Goal: Navigation & Orientation: Find specific page/section

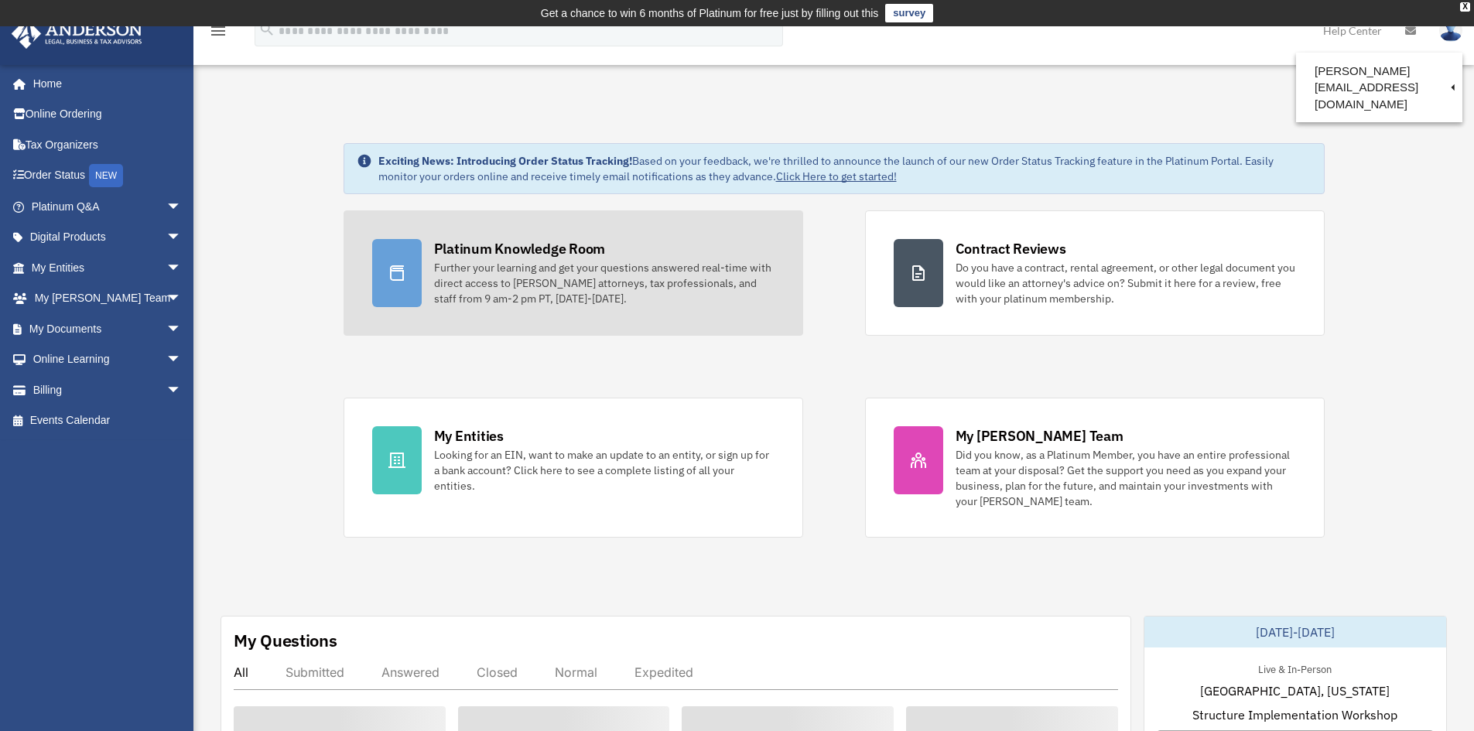
click at [488, 248] on div "Platinum Knowledge Room" at bounding box center [520, 248] width 172 height 19
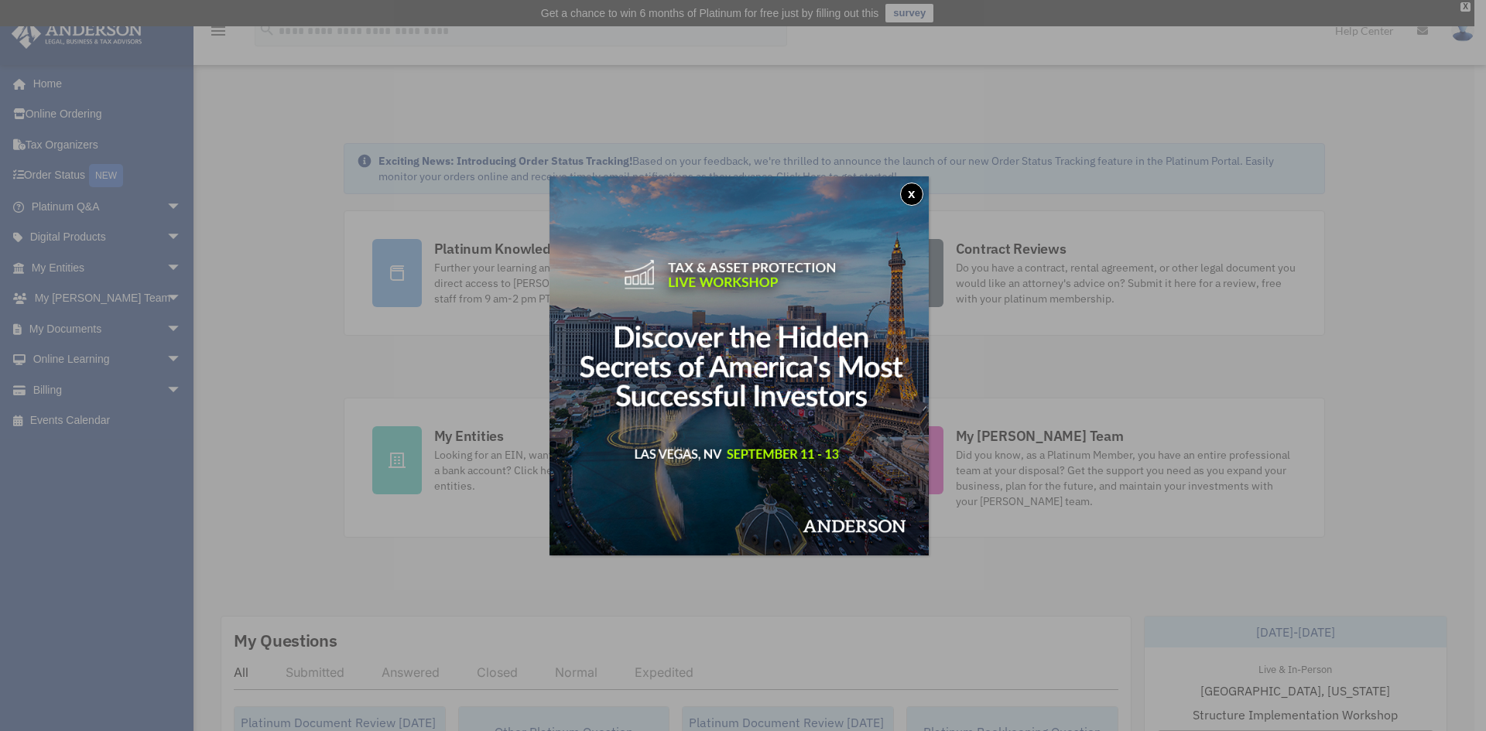
click at [915, 192] on button "x" at bounding box center [911, 194] width 23 height 23
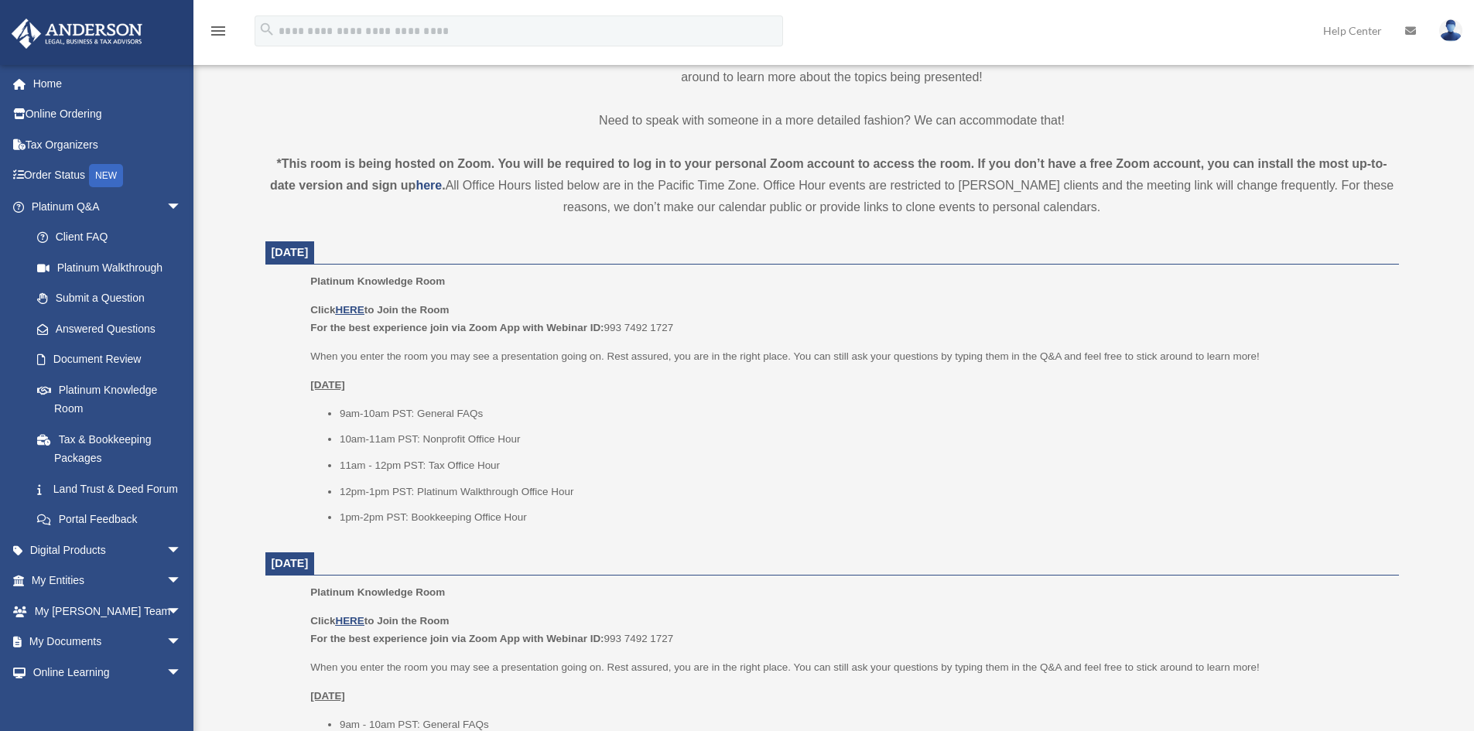
scroll to position [495, 0]
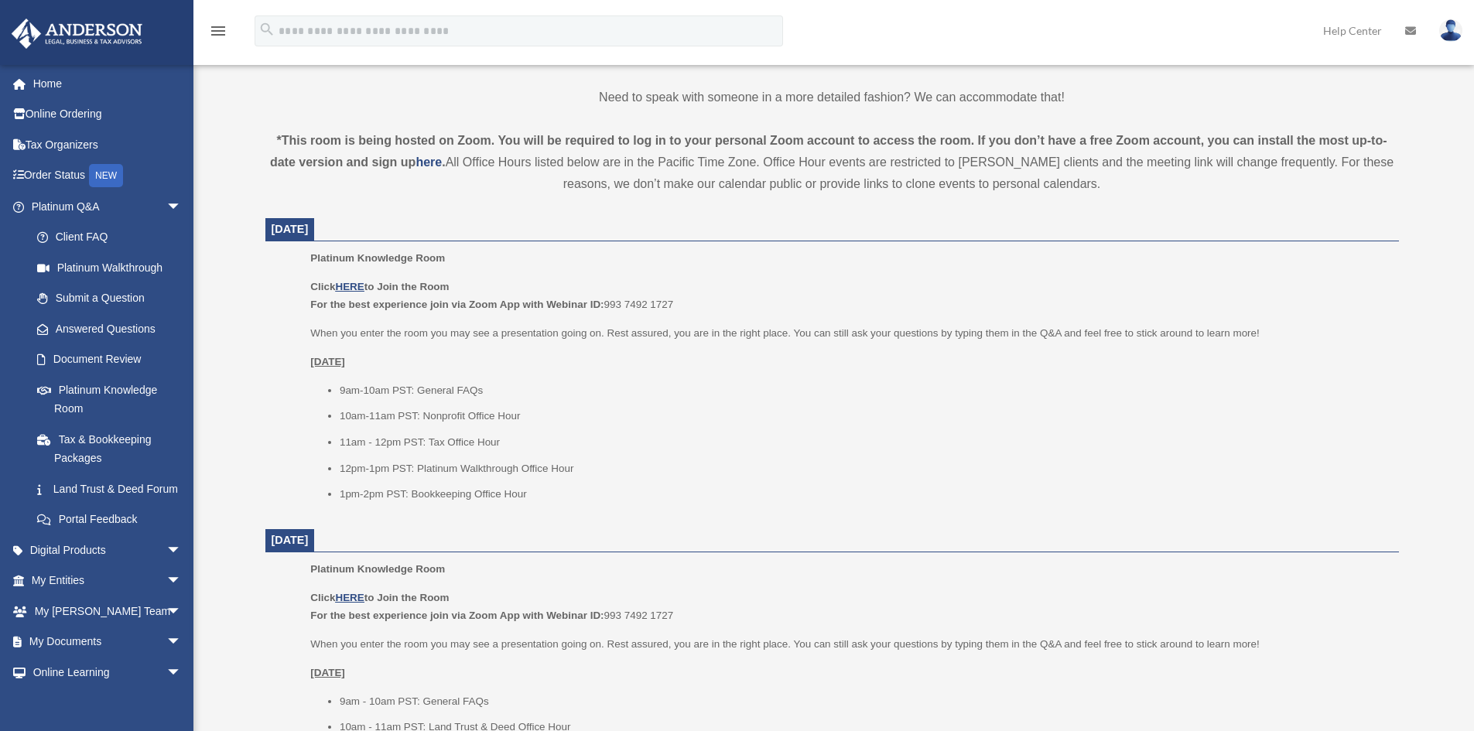
drag, startPoint x: 323, startPoint y: 308, endPoint x: 333, endPoint y: 361, distance: 54.3
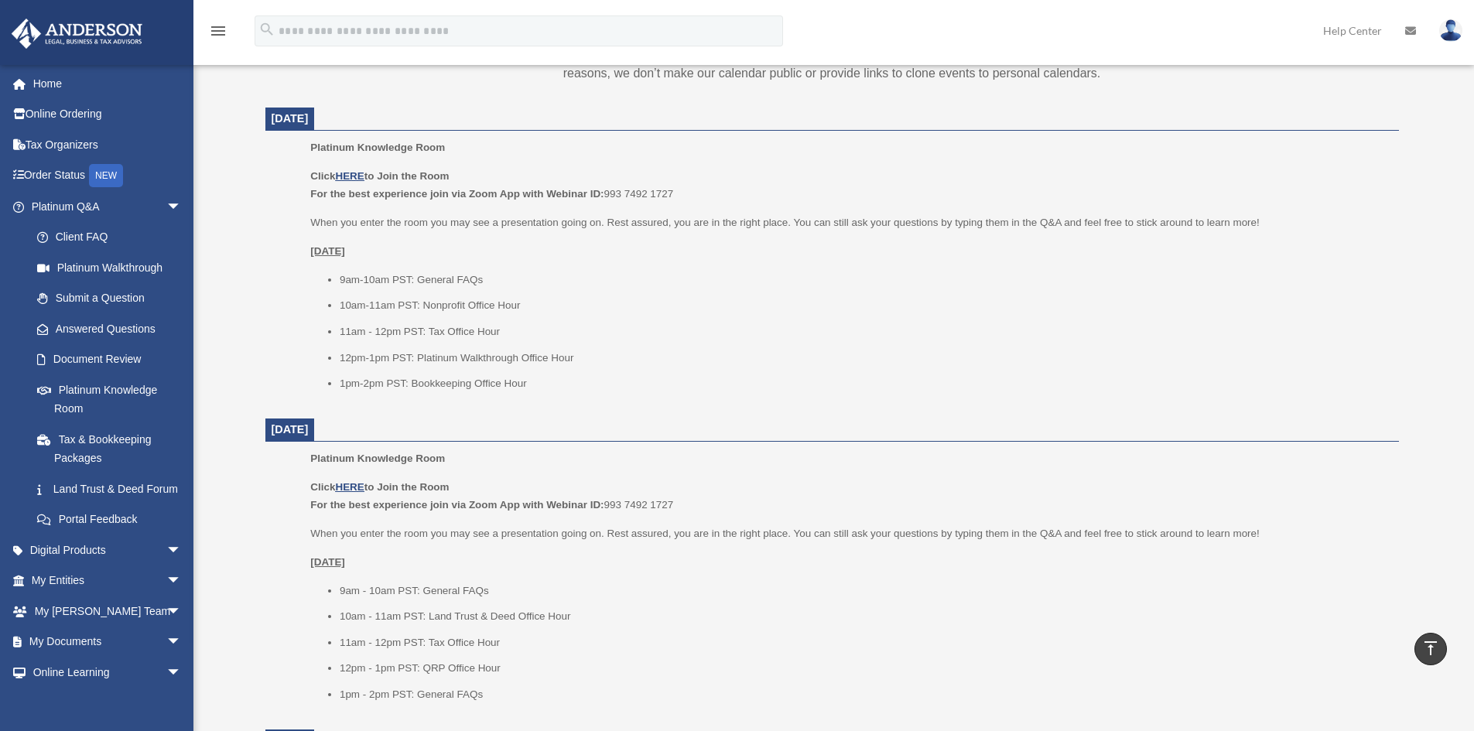
scroll to position [591, 0]
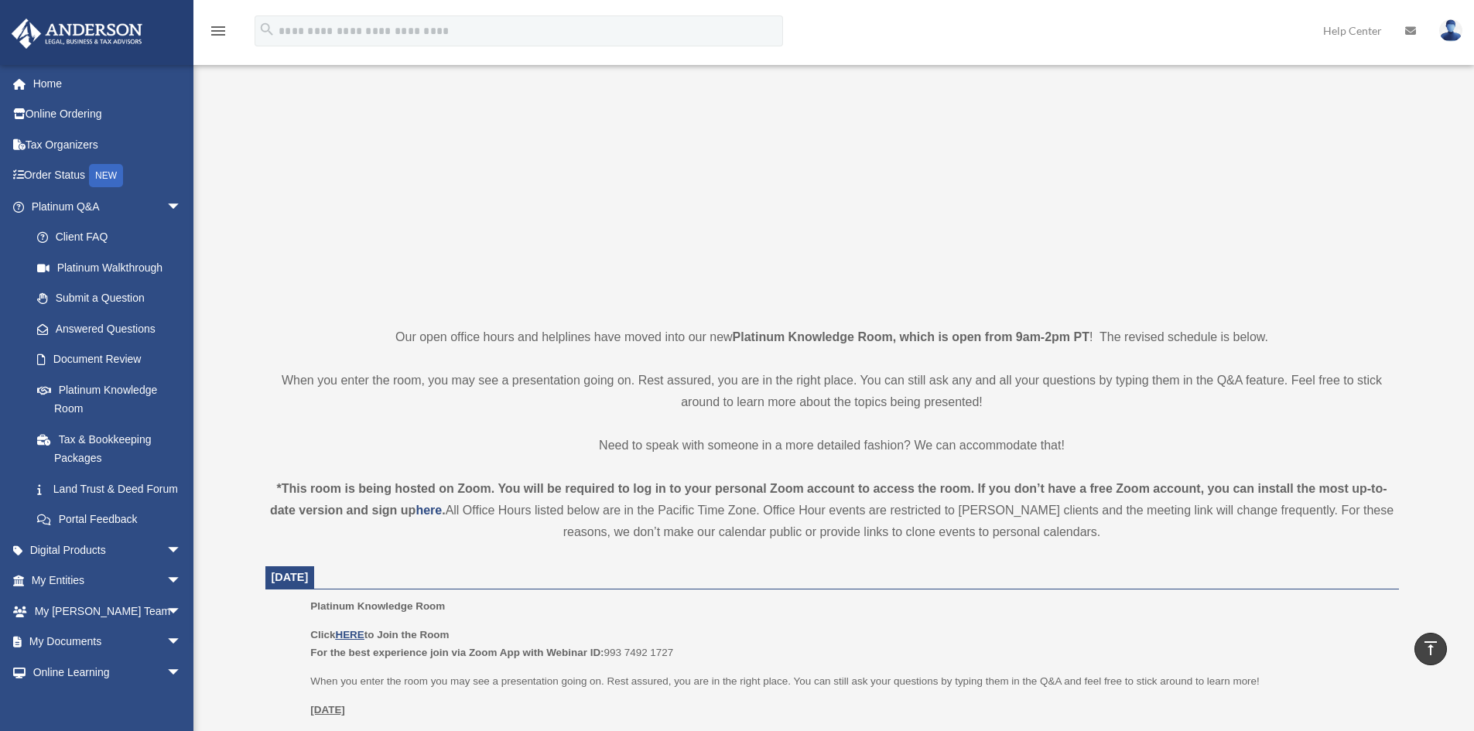
drag, startPoint x: 1014, startPoint y: 373, endPoint x: 1037, endPoint y: 283, distance: 92.7
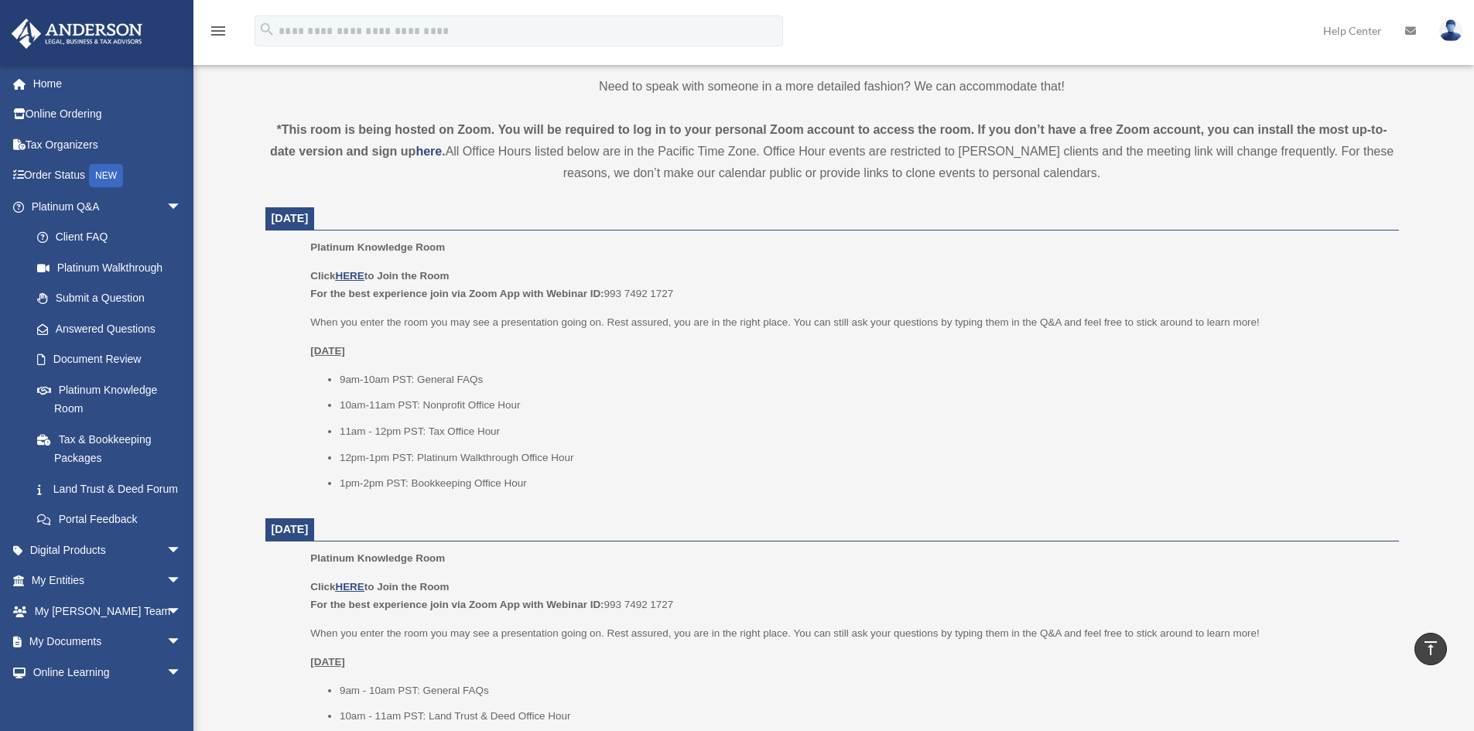
scroll to position [518, 0]
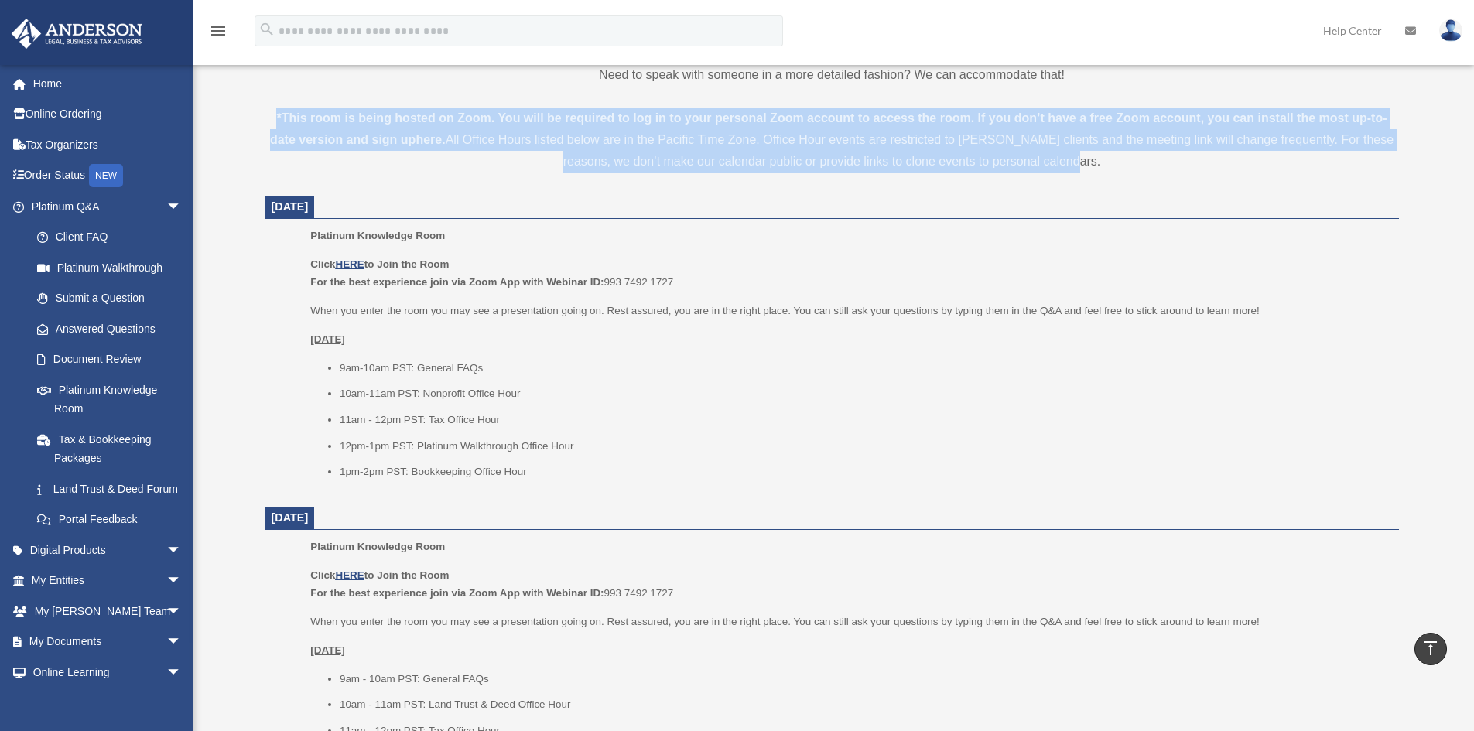
drag, startPoint x: 1085, startPoint y: 160, endPoint x: 222, endPoint y: 96, distance: 865.2
click at [222, 96] on div "Platinum Knowledge Room [PERSON_NAME][EMAIL_ADDRESS][DOMAIN_NAME] Sign Out [PER…" at bounding box center [737, 676] width 1474 height 2218
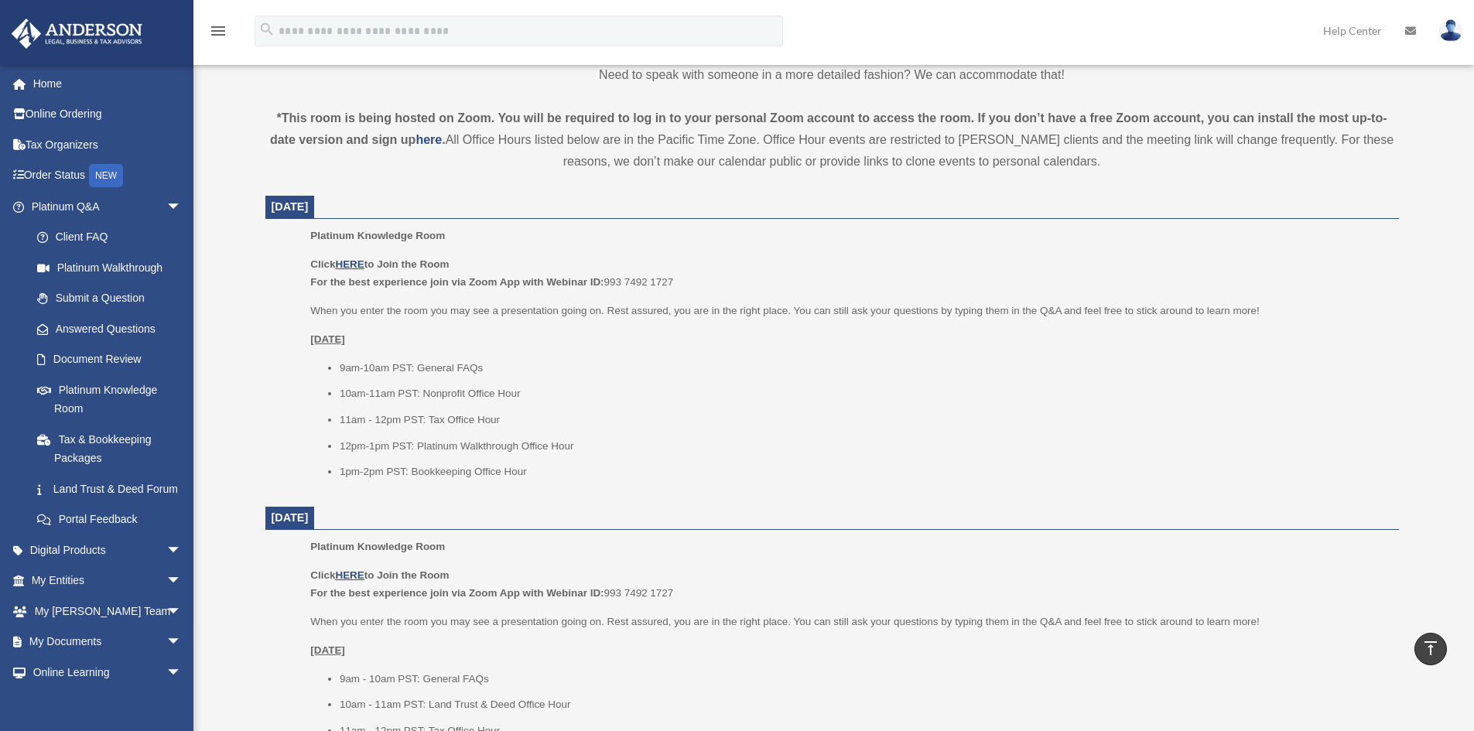
click at [1118, 199] on dt "[DATE]" at bounding box center [832, 207] width 1134 height 23
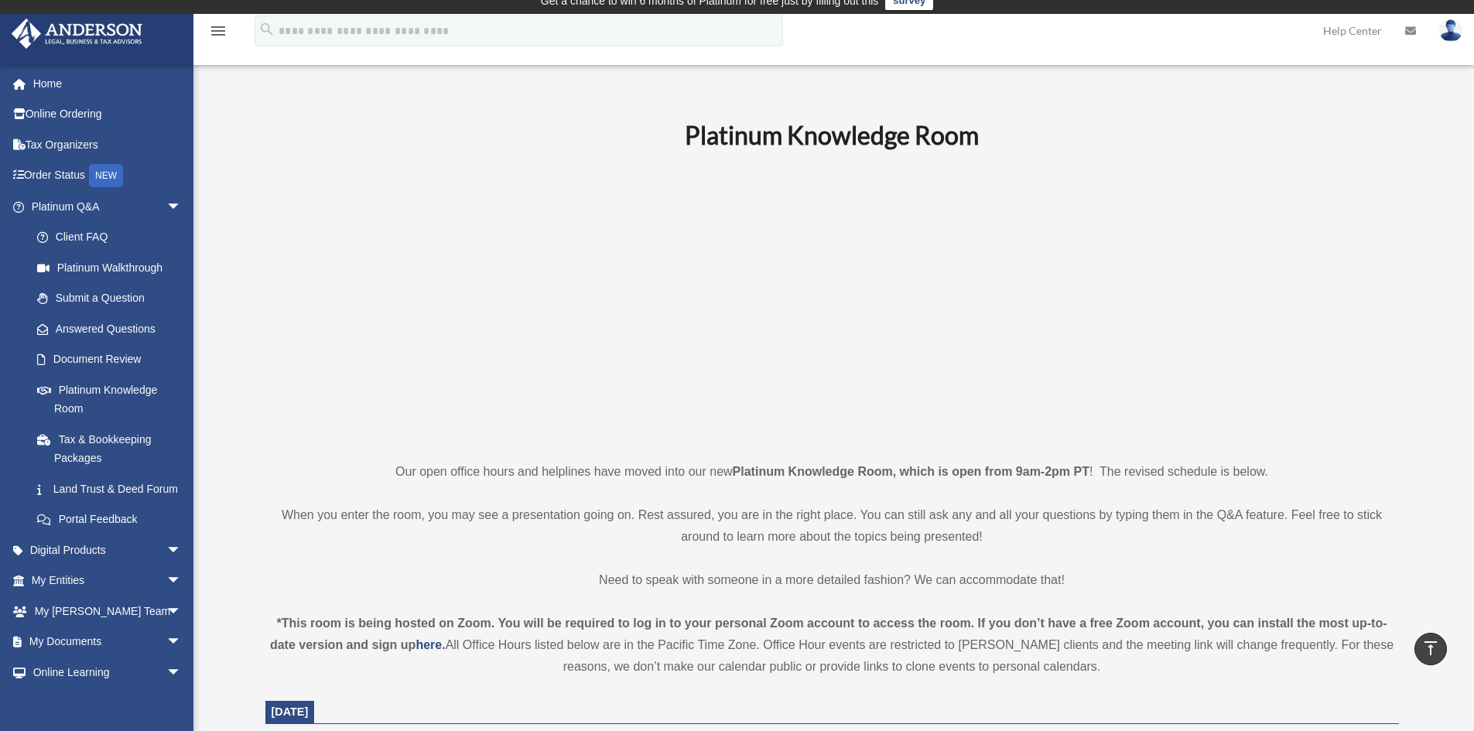
scroll to position [0, 0]
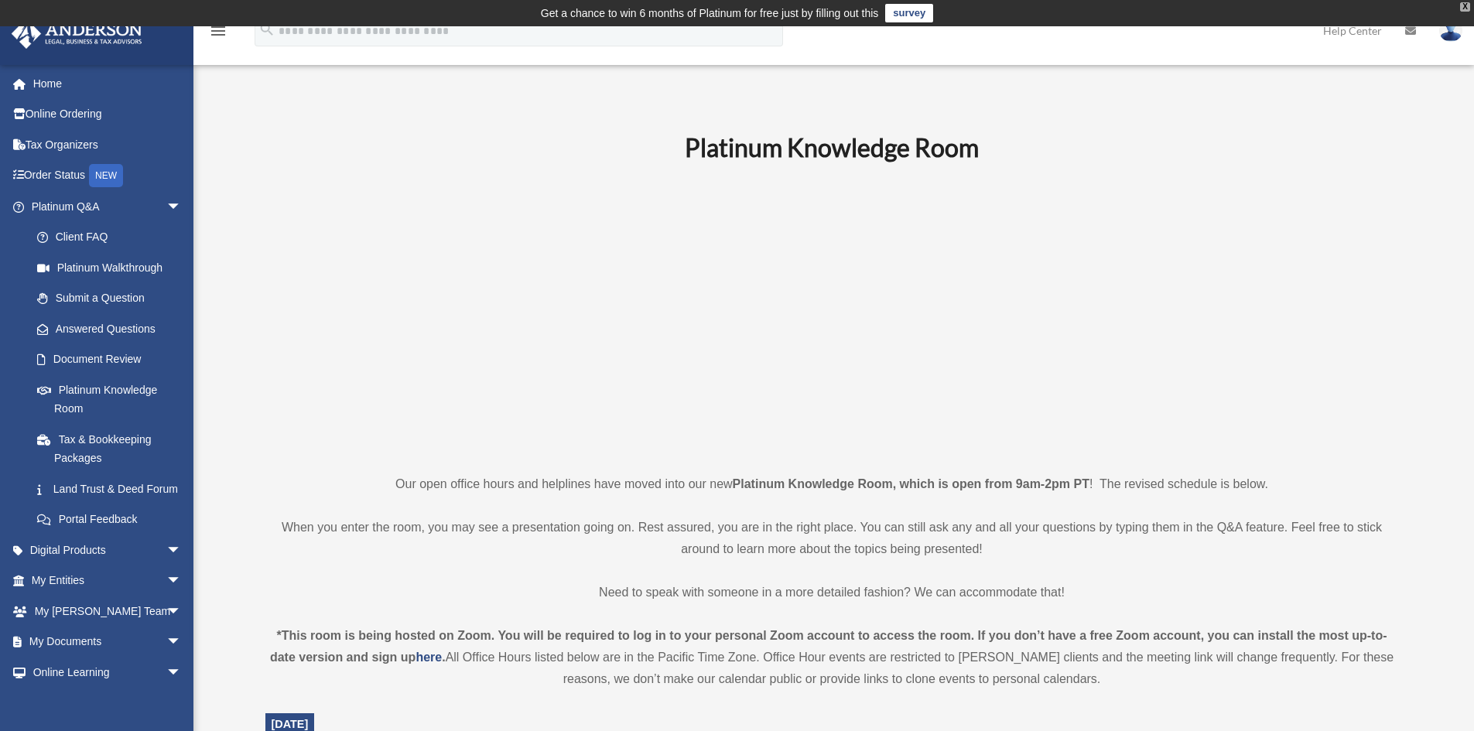
click at [1466, 5] on div "X" at bounding box center [1465, 6] width 10 height 9
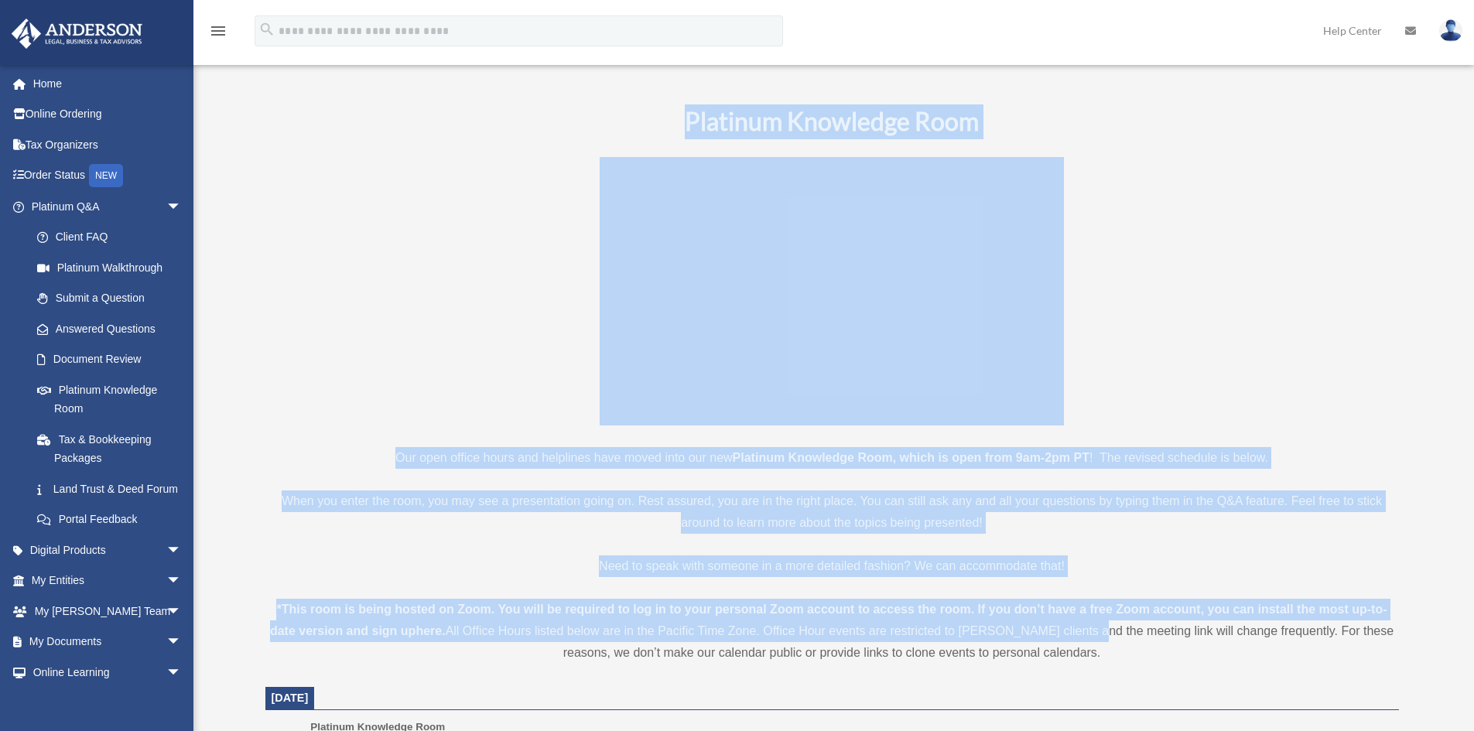
drag, startPoint x: 1082, startPoint y: 642, endPoint x: 465, endPoint y: 118, distance: 809.7
click at [1184, 224] on p at bounding box center [832, 291] width 1134 height 269
click at [785, 110] on b "Platinum Knowledge Room" at bounding box center [832, 121] width 294 height 30
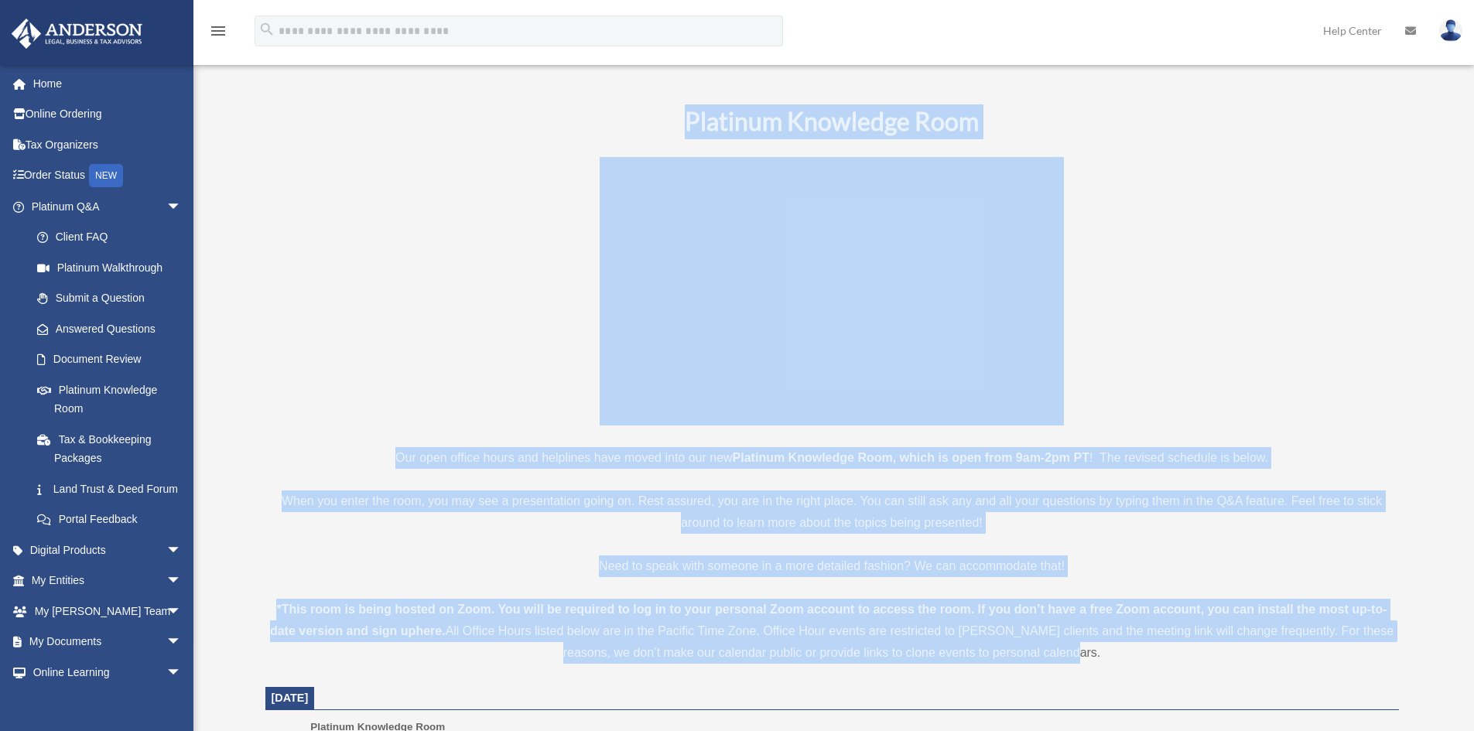
drag, startPoint x: 682, startPoint y: 108, endPoint x: 1144, endPoint y: 652, distance: 713.6
drag, startPoint x: 1087, startPoint y: 657, endPoint x: 559, endPoint y: 94, distance: 771.9
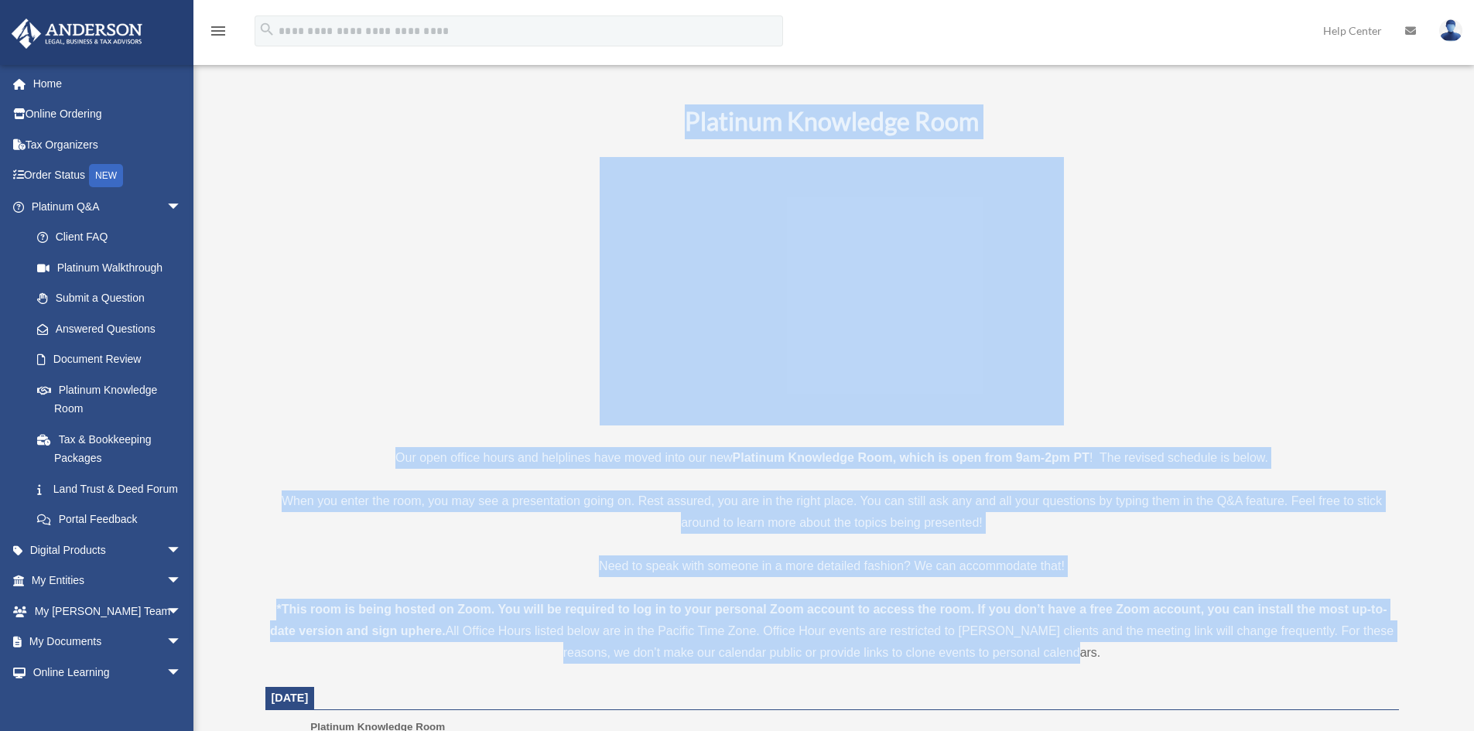
click at [694, 104] on h1 "Platinum Knowledge Room" at bounding box center [832, 121] width 1134 height 35
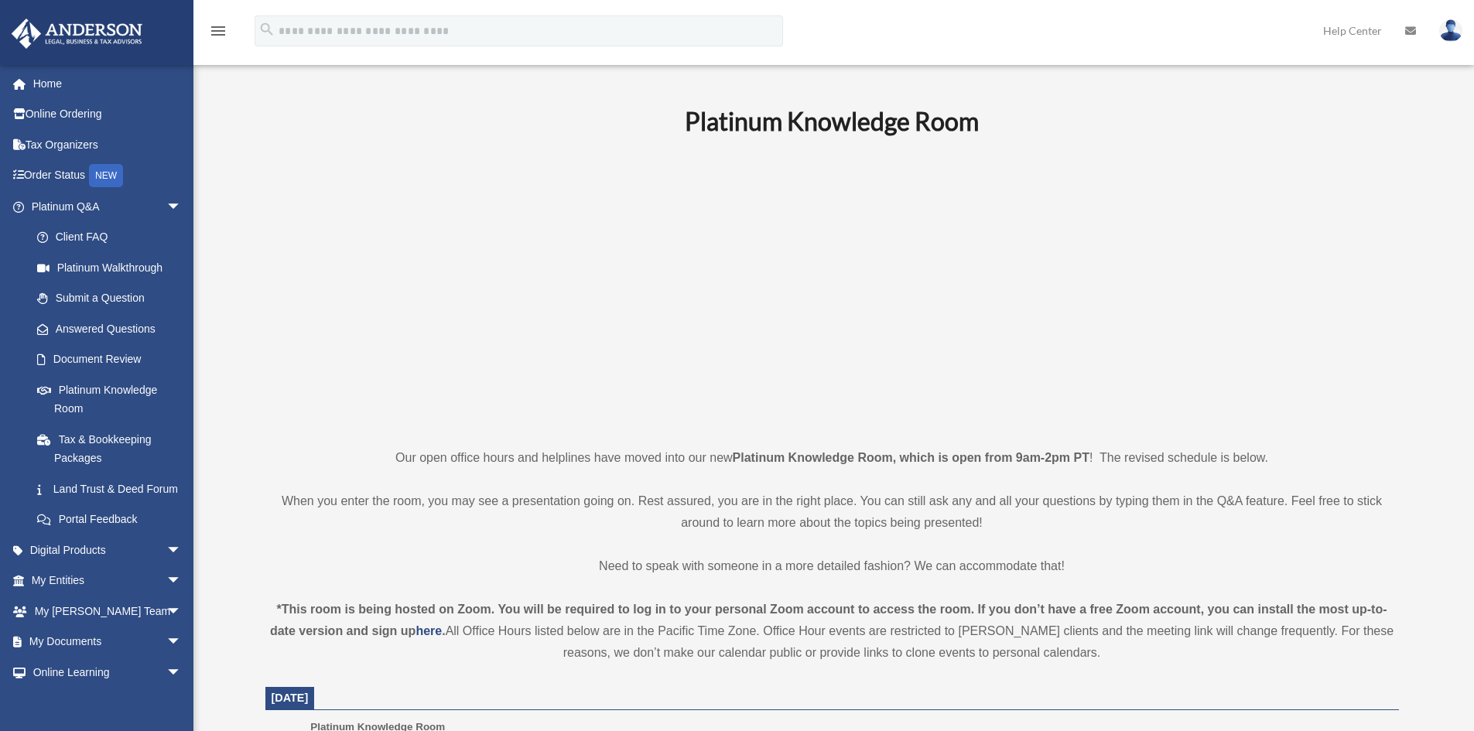
drag, startPoint x: 683, startPoint y: 111, endPoint x: 1085, endPoint y: 672, distance: 690.4
click at [1086, 662] on div "*This room is being hosted on Zoom. You will be required to log in to your pers…" at bounding box center [832, 631] width 1134 height 65
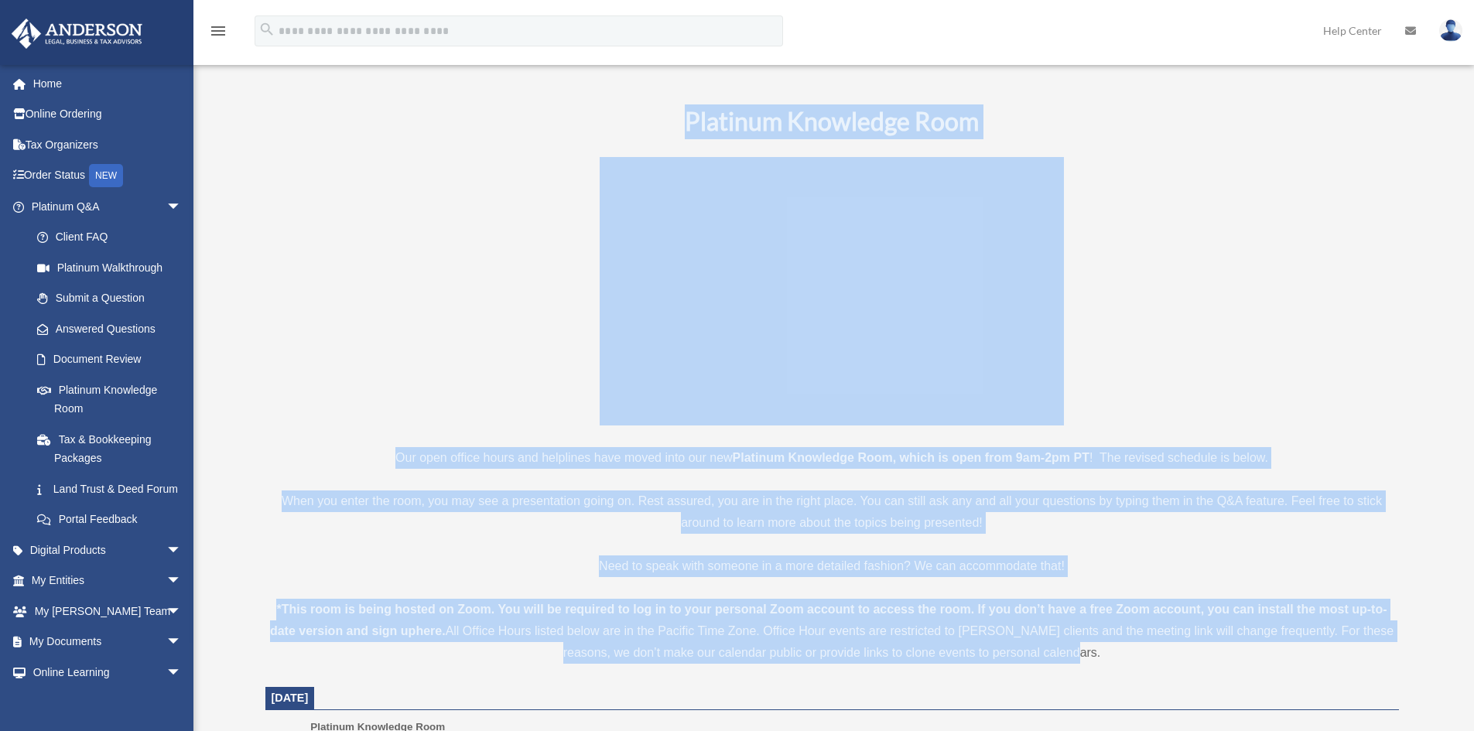
drag, startPoint x: 1086, startPoint y: 653, endPoint x: 643, endPoint y: 97, distance: 711.0
click at [1238, 192] on p at bounding box center [832, 291] width 1134 height 269
click at [1216, 238] on p at bounding box center [832, 291] width 1134 height 269
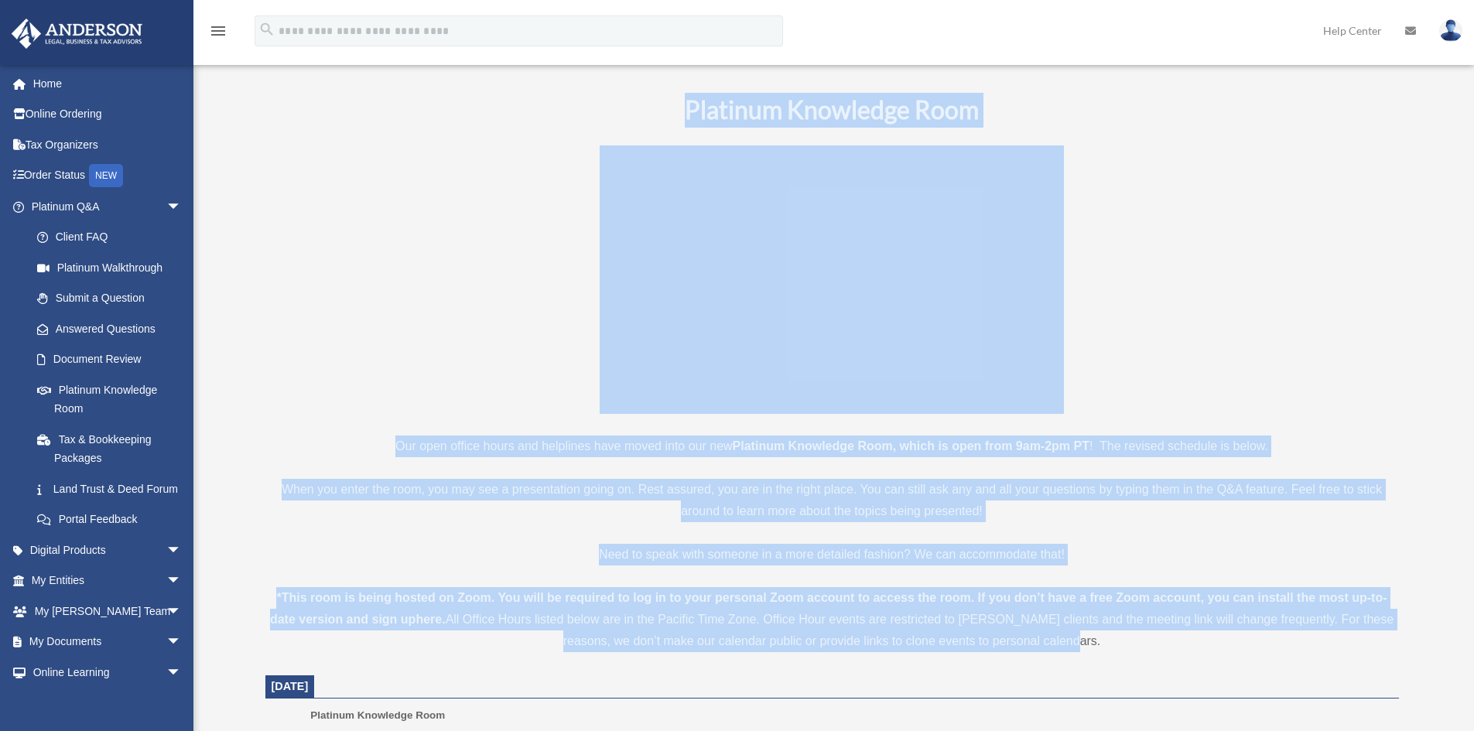
scroll to position [5, 0]
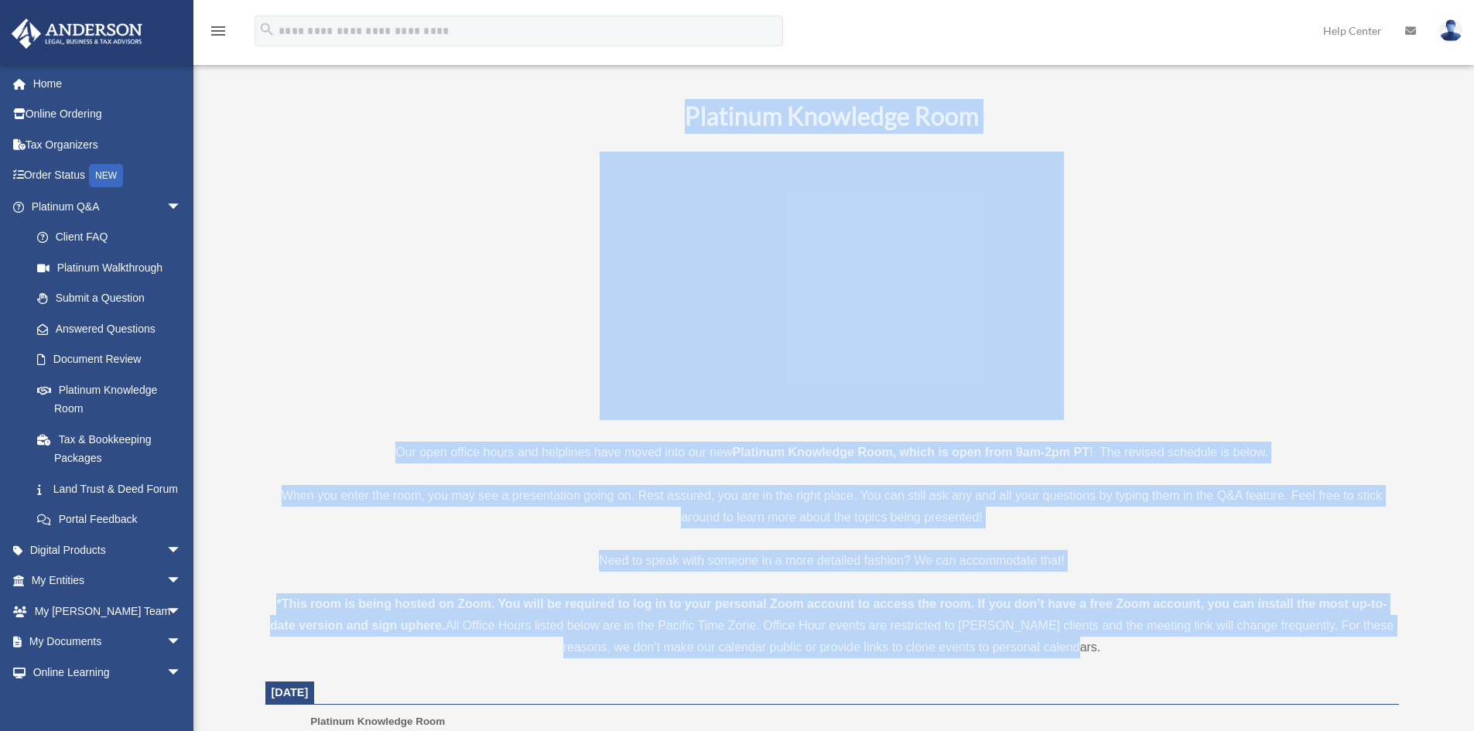
click at [1123, 175] on p at bounding box center [832, 286] width 1134 height 269
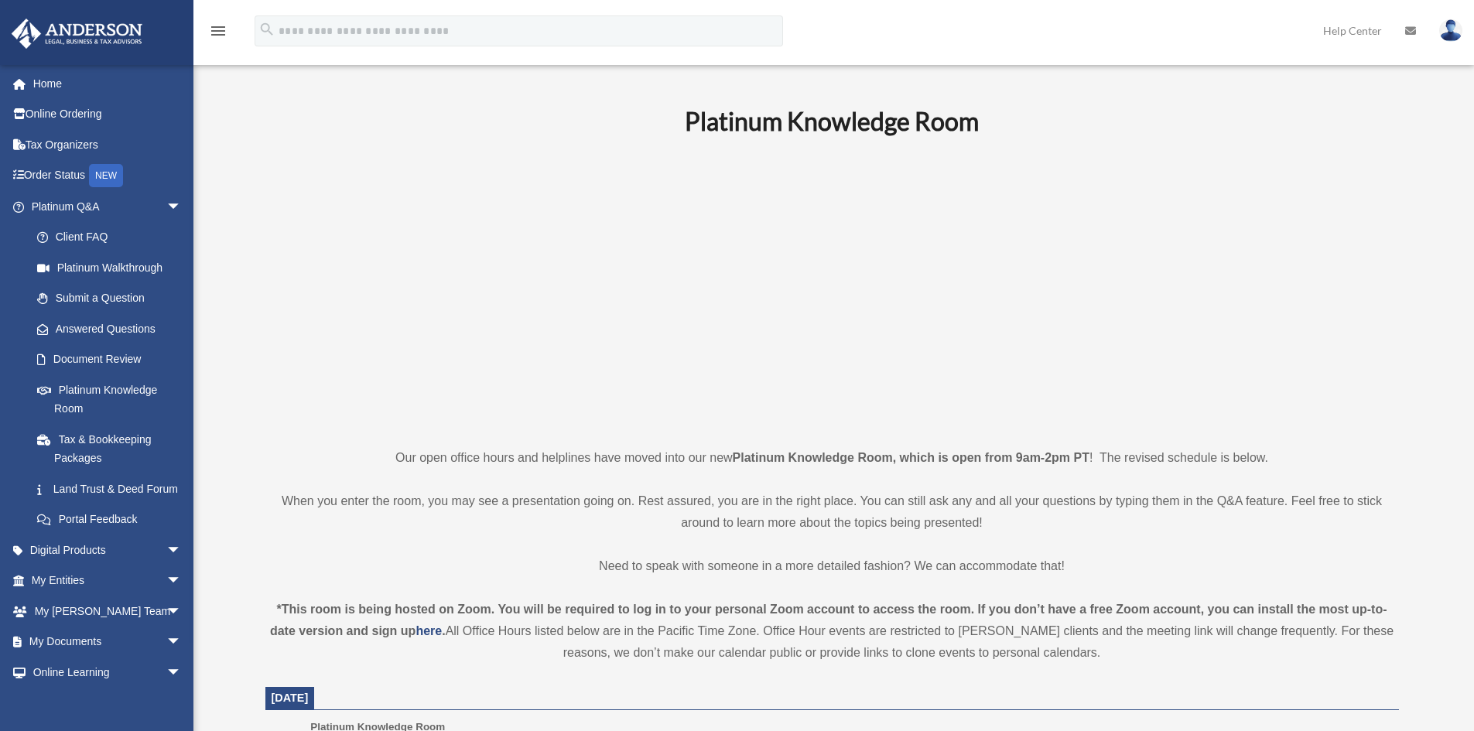
scroll to position [70, 0]
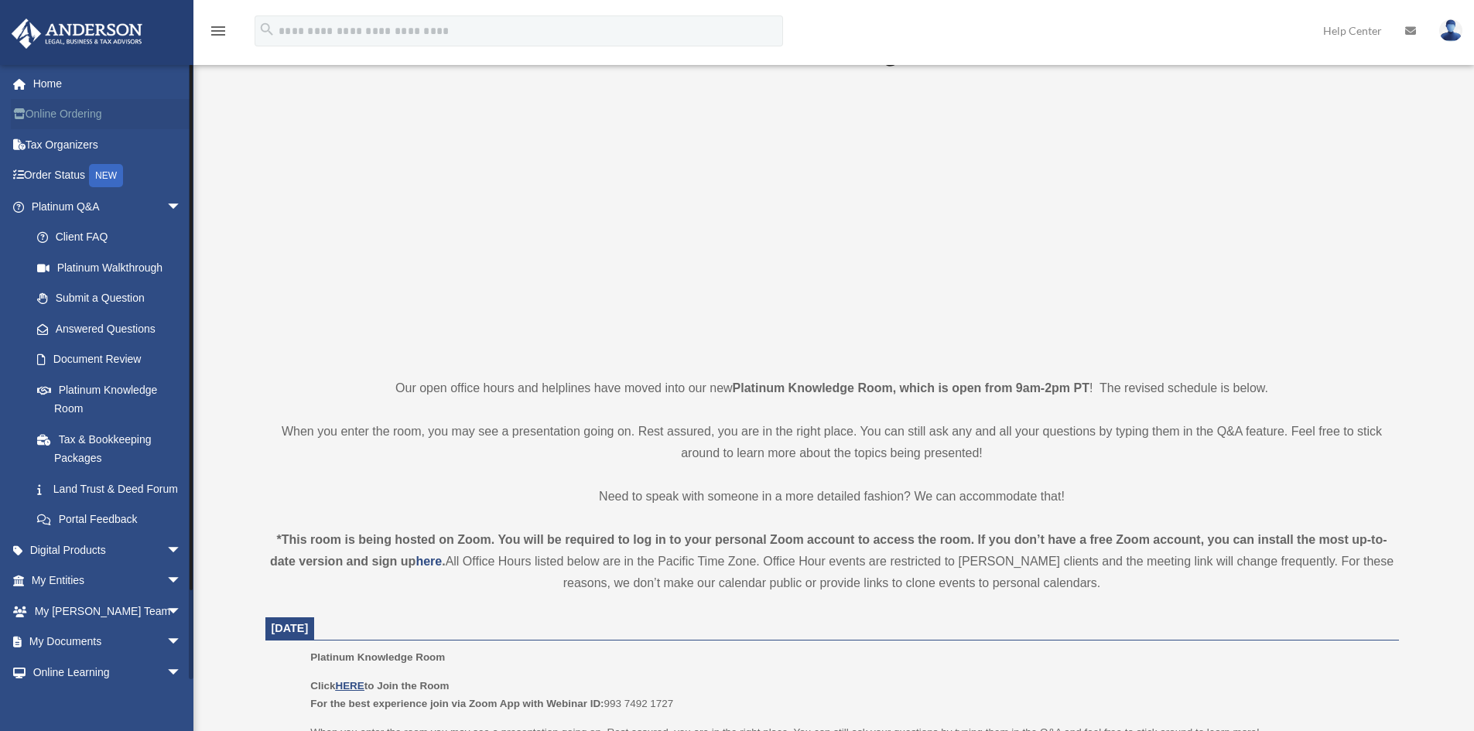
click at [102, 111] on link "Online Ordering" at bounding box center [108, 114] width 194 height 31
